Goal: Task Accomplishment & Management: Manage account settings

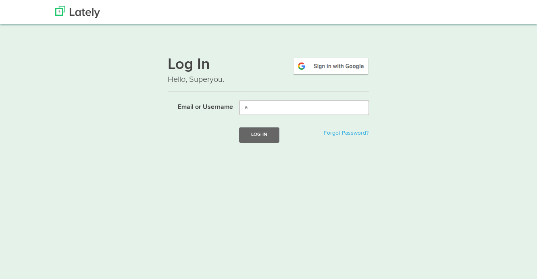
type input "al"
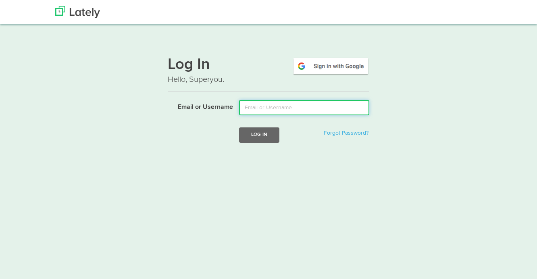
type input "[EMAIL_ADDRESS][DOMAIN_NAME]"
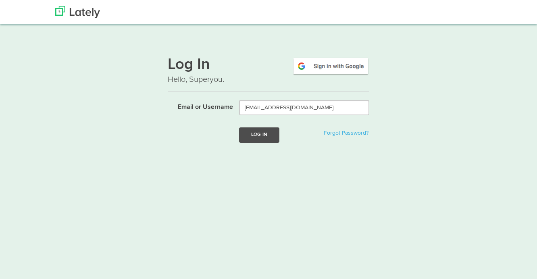
click at [258, 136] on button "Log In" at bounding box center [259, 134] width 40 height 15
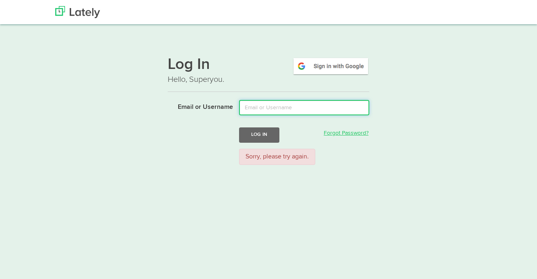
type input "CultureSonar"
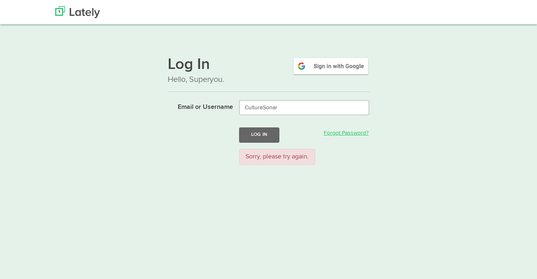
click at [259, 134] on button "Log In" at bounding box center [259, 134] width 40 height 15
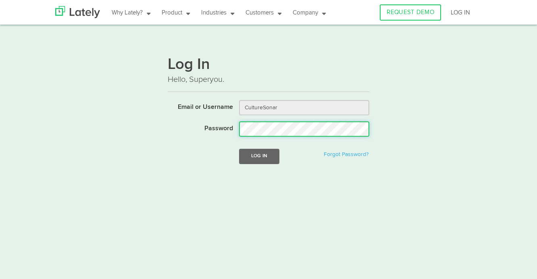
click at [259, 156] on button "Log In" at bounding box center [259, 156] width 40 height 15
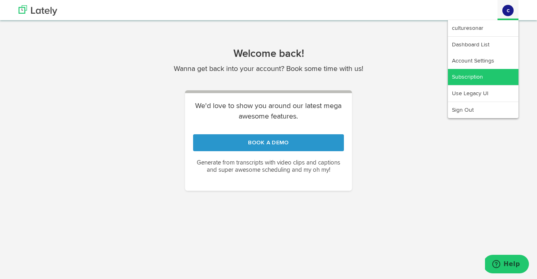
click at [487, 81] on link "Subscription" at bounding box center [483, 77] width 71 height 16
click at [471, 75] on link "Subscription" at bounding box center [483, 77] width 71 height 16
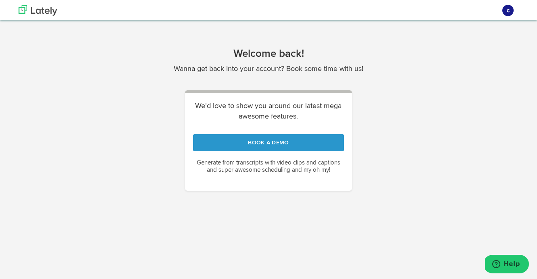
click at [427, 175] on div "Welcome back! Wanna get back into your account? Book some time with us! We'd lo…" at bounding box center [269, 123] width 512 height 150
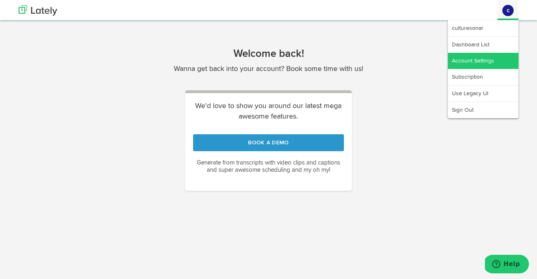
click at [482, 60] on link "Account Settings" at bounding box center [483, 61] width 71 height 16
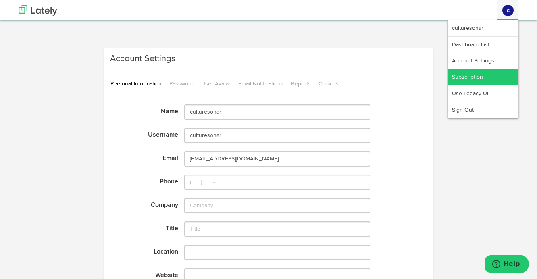
click at [477, 75] on link "Subscription" at bounding box center [483, 77] width 71 height 16
